Goal: Task Accomplishment & Management: Use online tool/utility

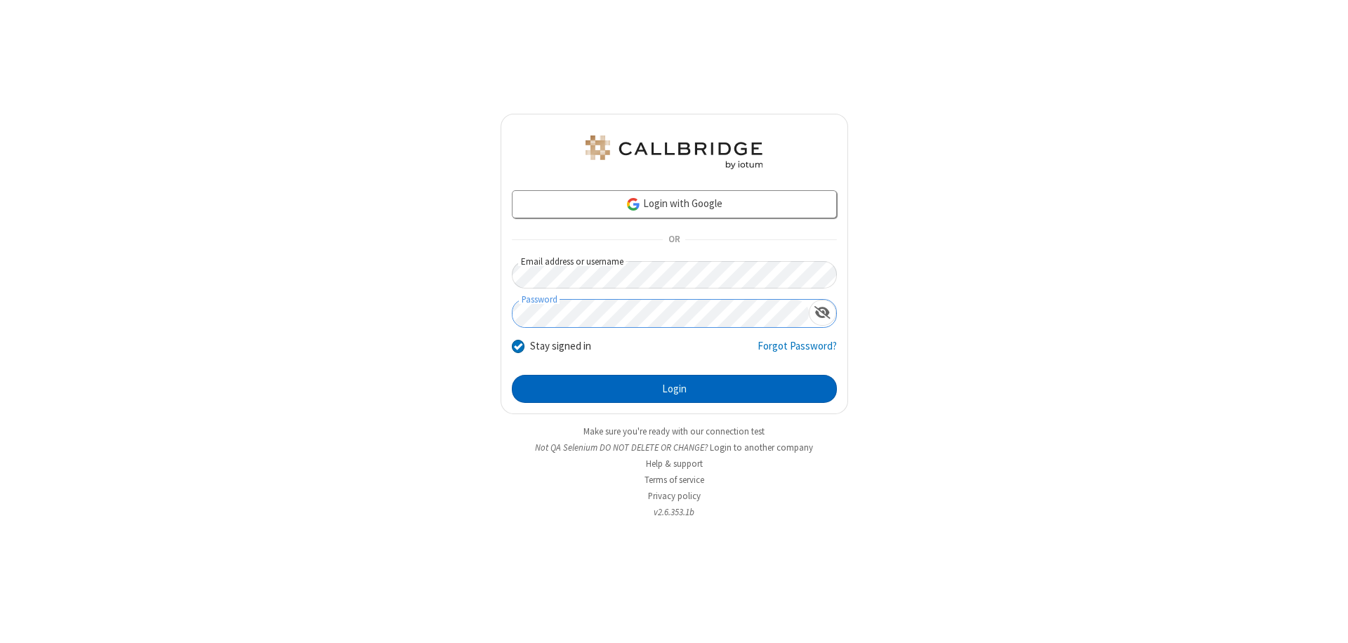
click at [674, 389] on button "Login" at bounding box center [674, 389] width 325 height 28
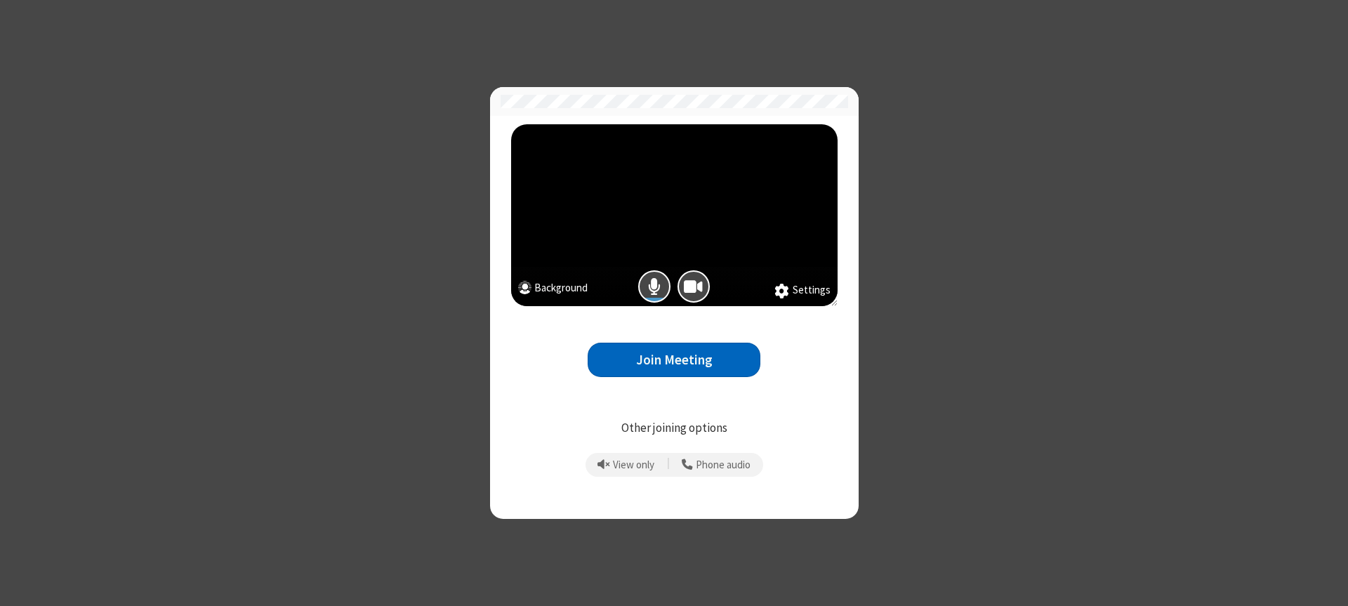
click at [674, 359] on button "Join Meeting" at bounding box center [674, 360] width 173 height 34
